Goal: Information Seeking & Learning: Learn about a topic

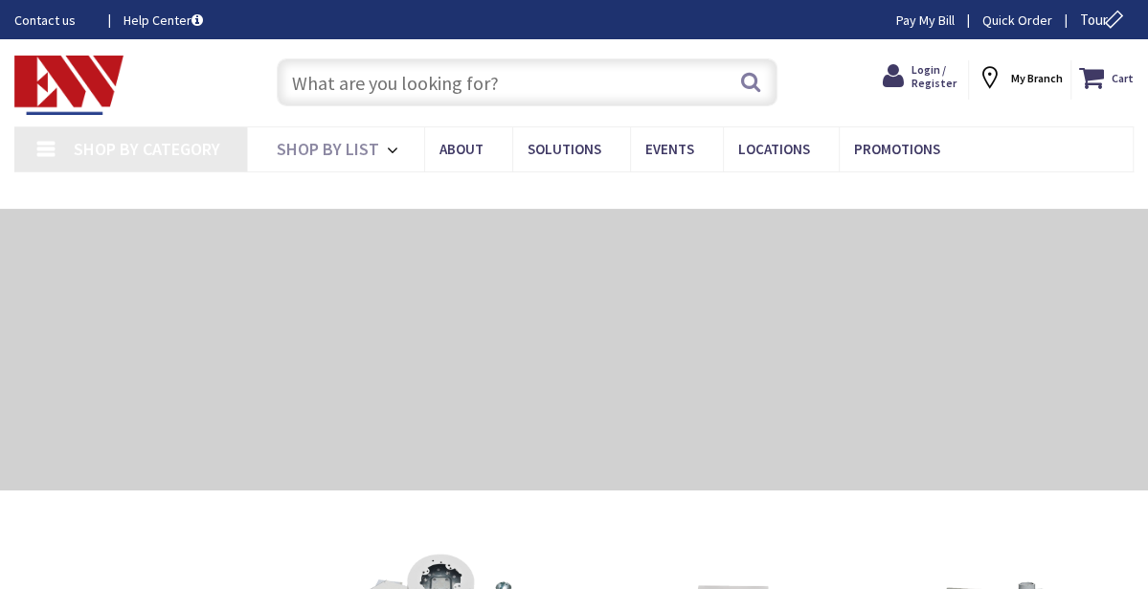
type input "[GEOGRAPHIC_DATA], [GEOGRAPHIC_DATA]"
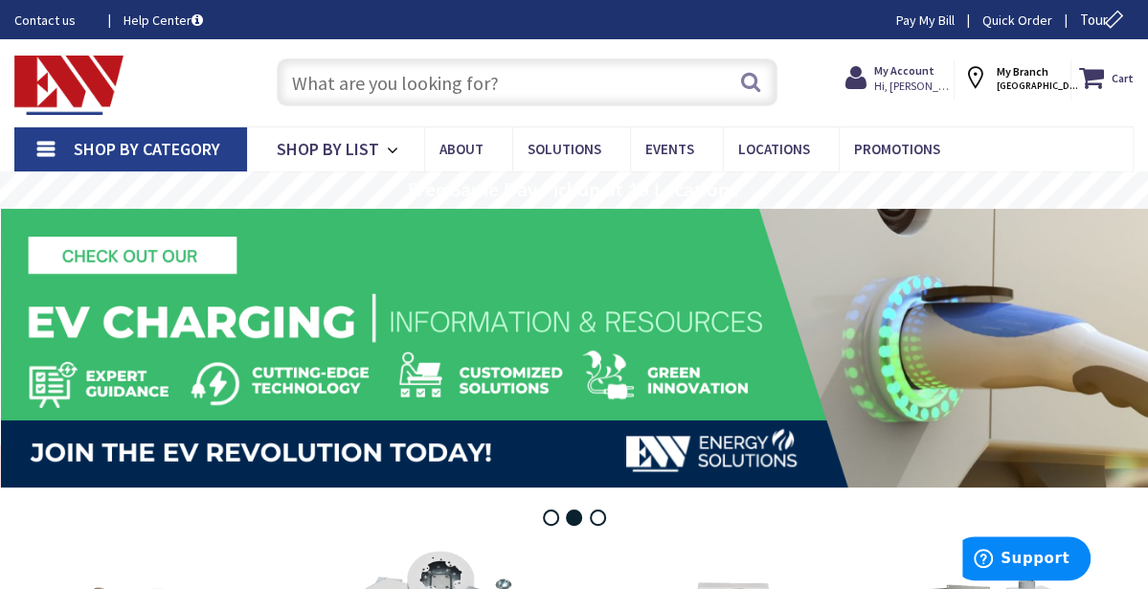
click at [583, 80] on input "text" at bounding box center [528, 82] width 502 height 48
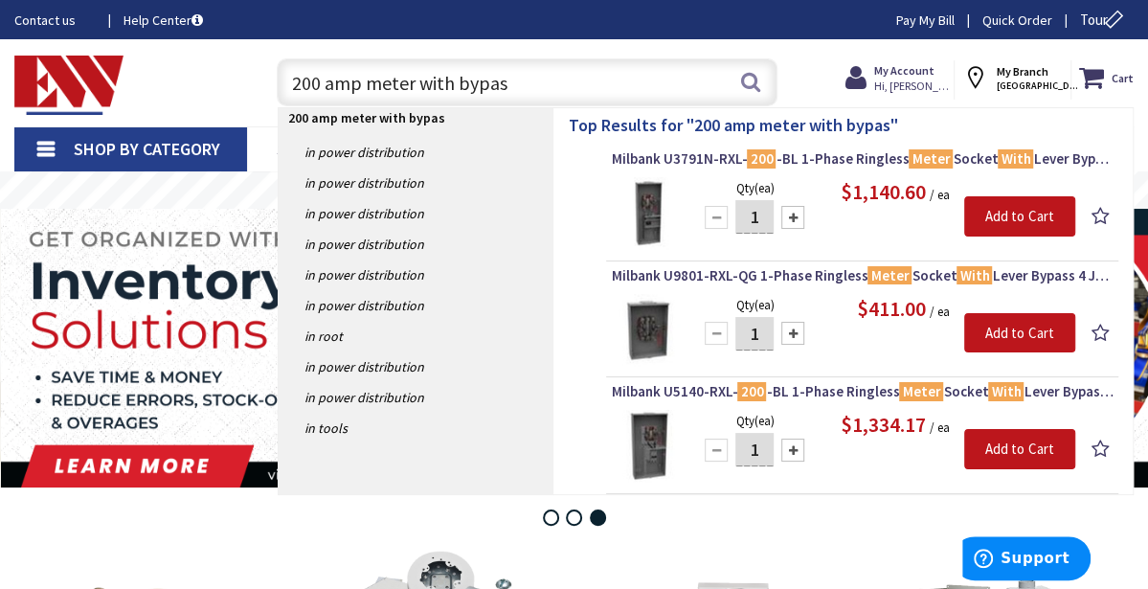
type input "200 amp meter with bypass"
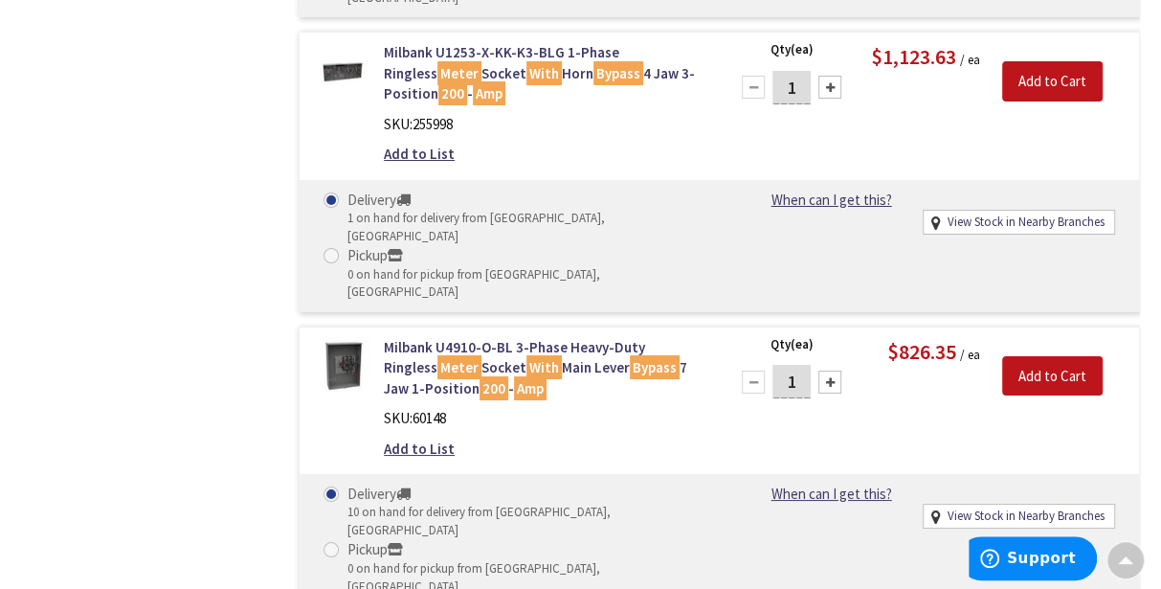
scroll to position [3830, 0]
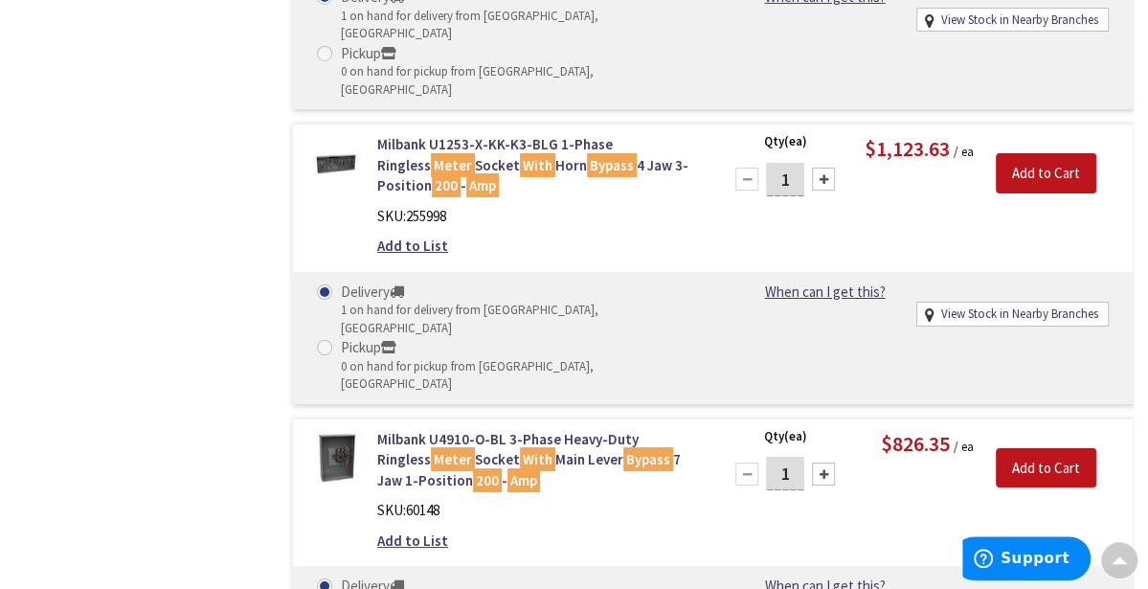
select select "data-availability"
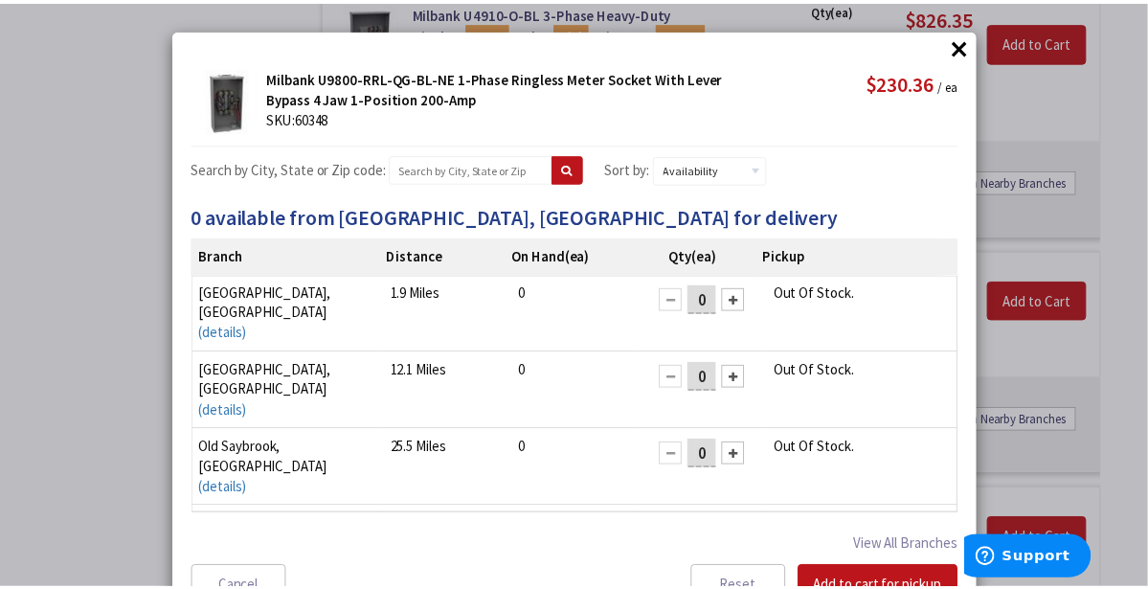
scroll to position [0, 0]
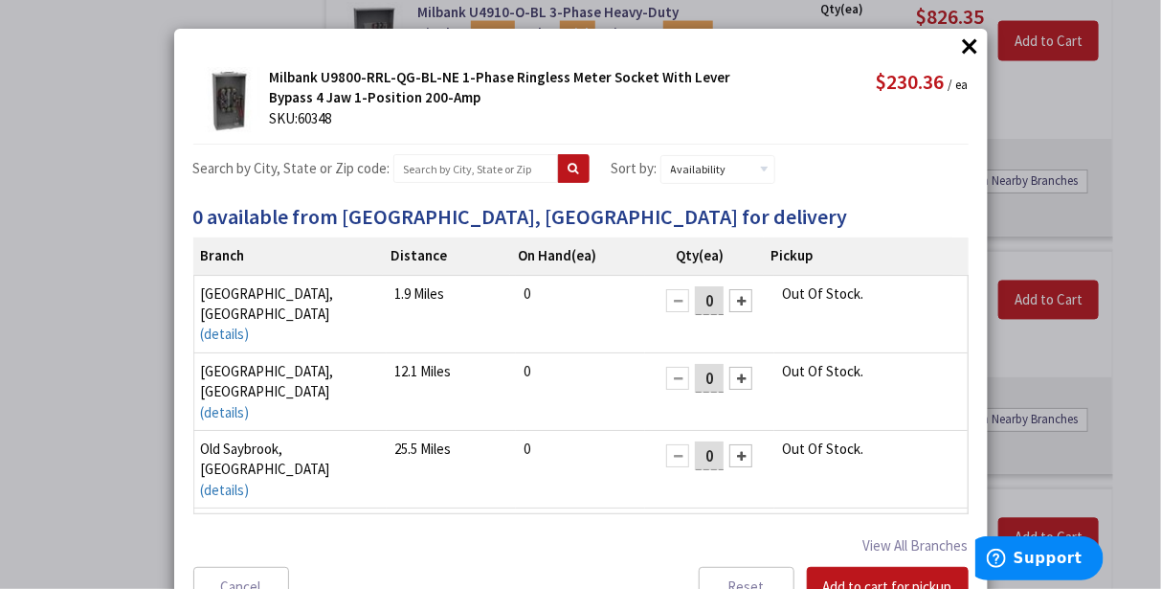
click at [961, 48] on button "×" at bounding box center [970, 46] width 29 height 29
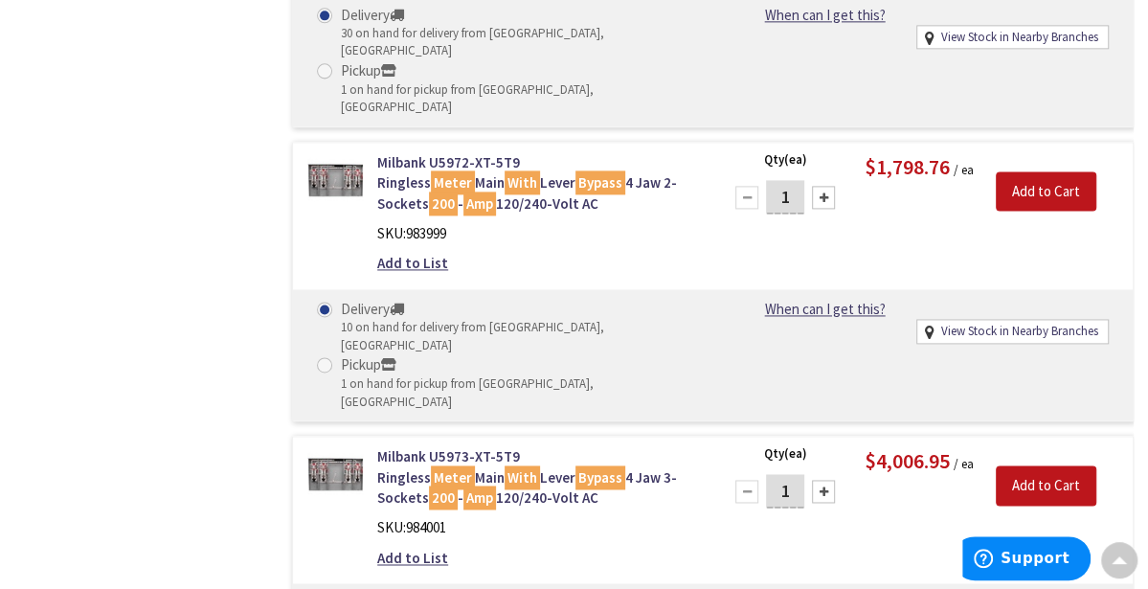
scroll to position [1627, 0]
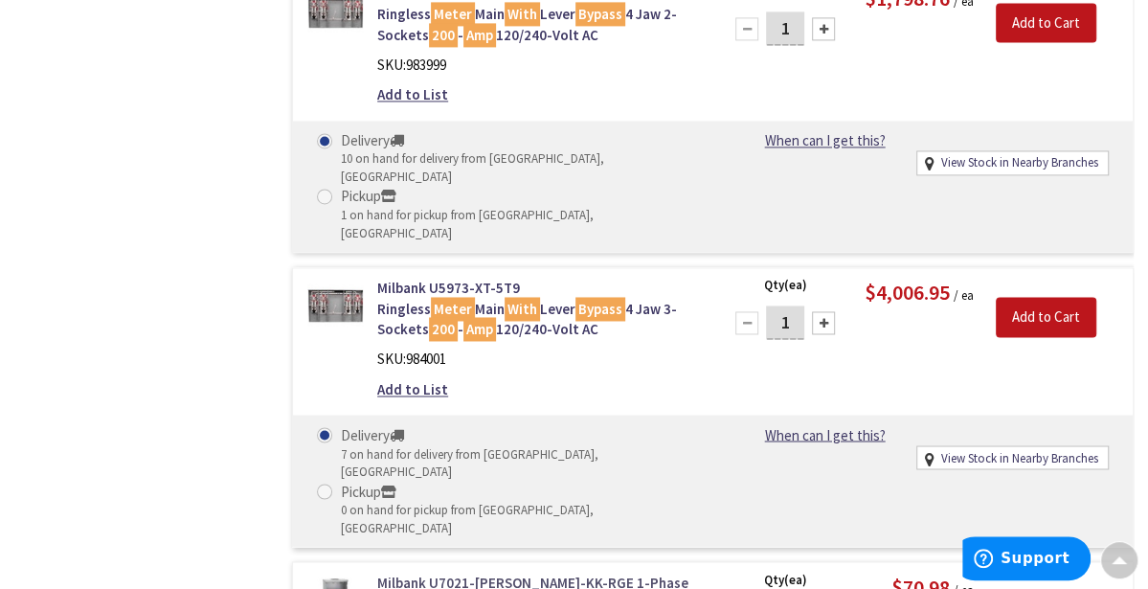
drag, startPoint x: 457, startPoint y: 286, endPoint x: 462, endPoint y: 295, distance: 10.4
